Goal: Transaction & Acquisition: Purchase product/service

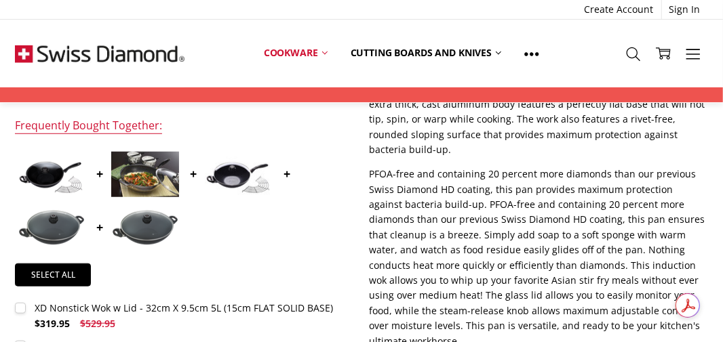
scroll to position [475, 0]
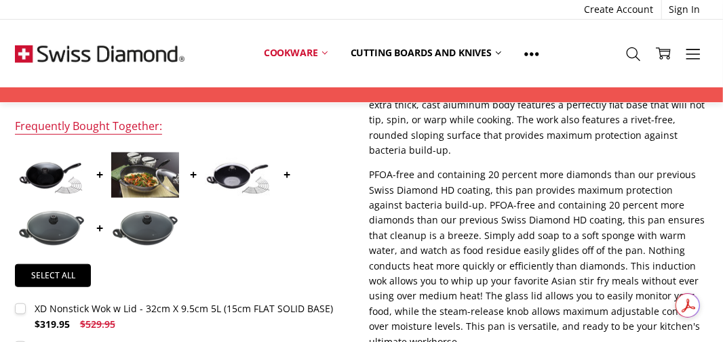
click at [144, 222] on img at bounding box center [145, 228] width 68 height 37
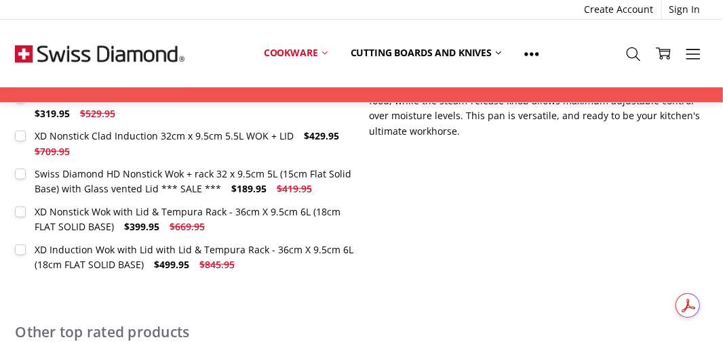
scroll to position [620, 0]
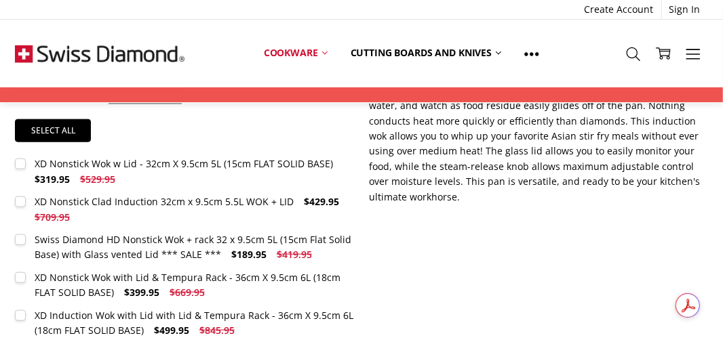
click at [175, 200] on div "XD Nonstick Clad Induction 32cm x 9.5cm 5.5L WOK + LID" at bounding box center [164, 201] width 259 height 13
click at [112, 197] on div "XD Nonstick Clad Induction 32cm x 9.5cm 5.5L WOK + LID" at bounding box center [164, 201] width 259 height 13
click at [95, 201] on div "XD Nonstick Clad Induction 32cm x 9.5cm 5.5L WOK + LID" at bounding box center [164, 201] width 259 height 13
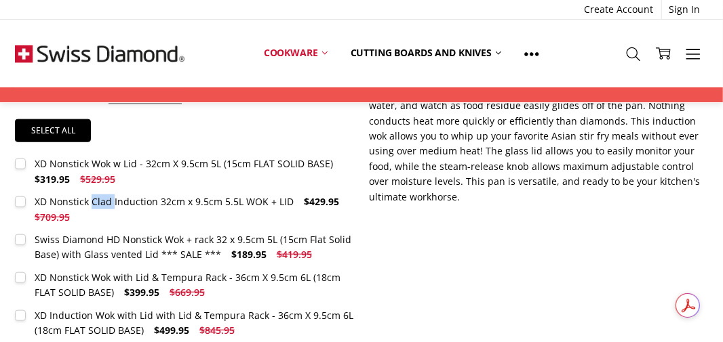
click at [96, 201] on div "XD Nonstick Clad Induction 32cm x 9.5cm 5.5L WOK + LID" at bounding box center [164, 201] width 259 height 13
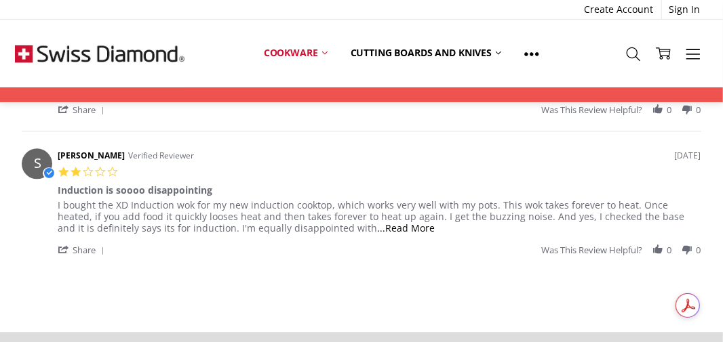
scroll to position [1433, 0]
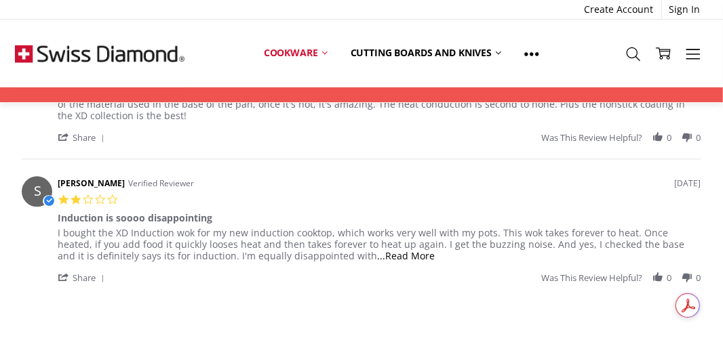
click at [377, 253] on span "...Read More" at bounding box center [406, 255] width 58 height 13
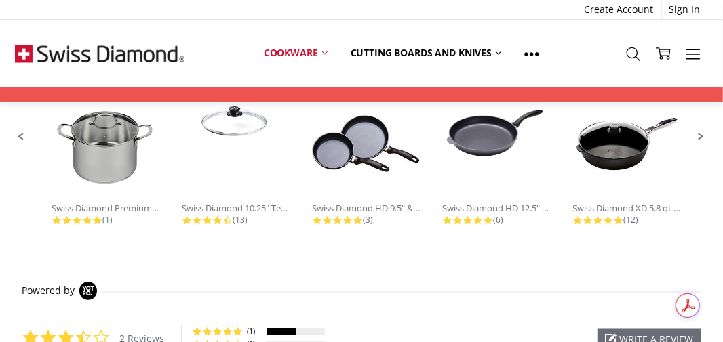
scroll to position [959, 0]
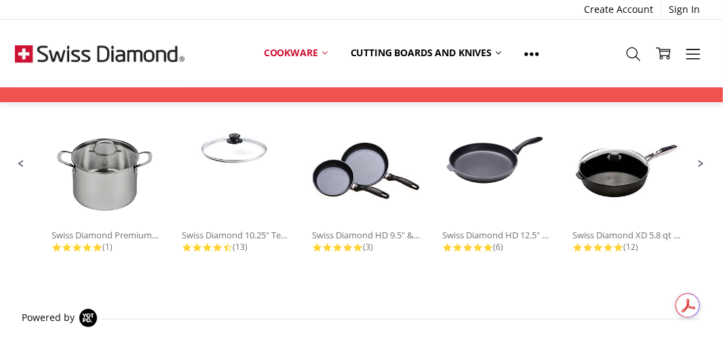
click at [631, 171] on img at bounding box center [626, 171] width 108 height 108
click at [632, 171] on img at bounding box center [626, 171] width 108 height 108
click at [632, 172] on img at bounding box center [626, 171] width 108 height 108
